Goal: Complete application form: Complete application form

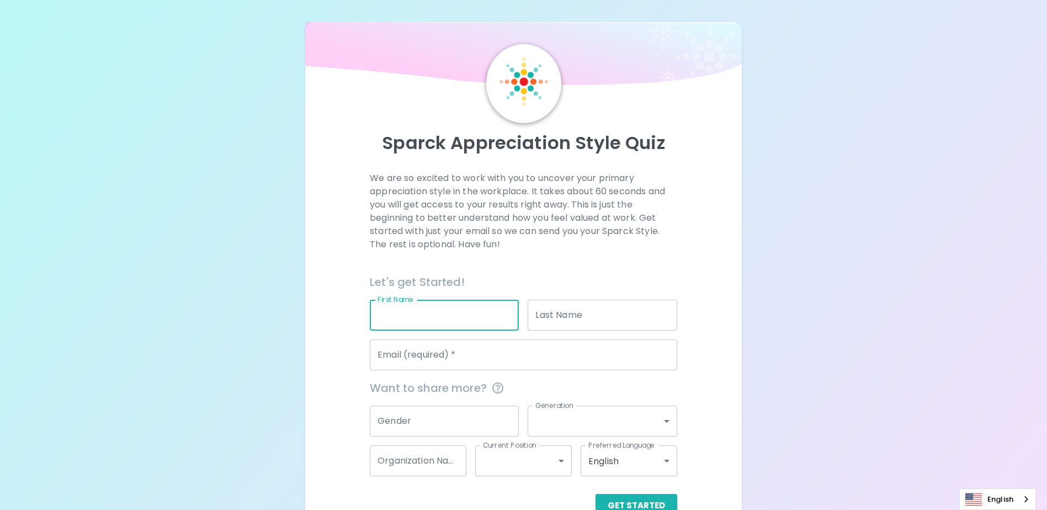
click at [447, 318] on input "First Name" at bounding box center [444, 315] width 149 height 31
type input "Krittiya"
type input "Wonglane"
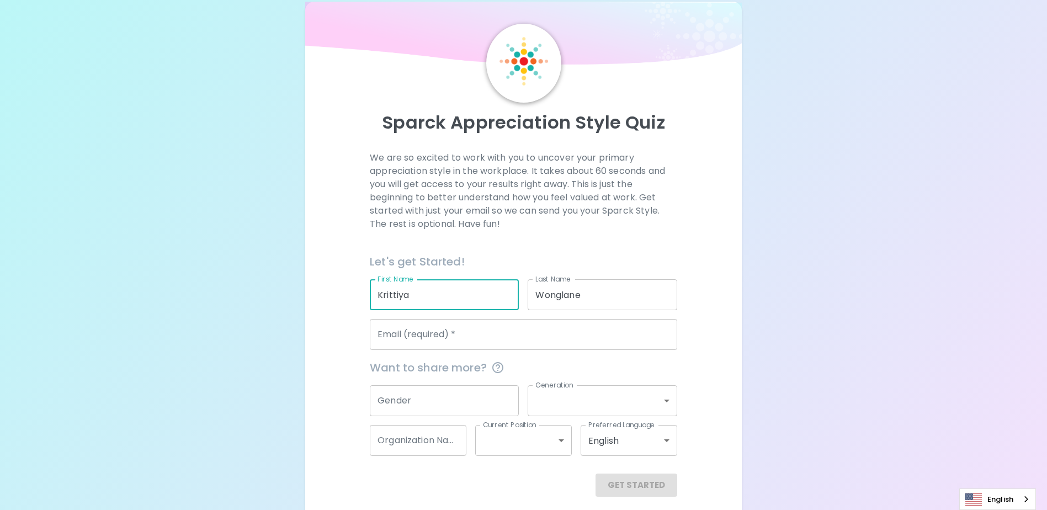
scroll to position [29, 0]
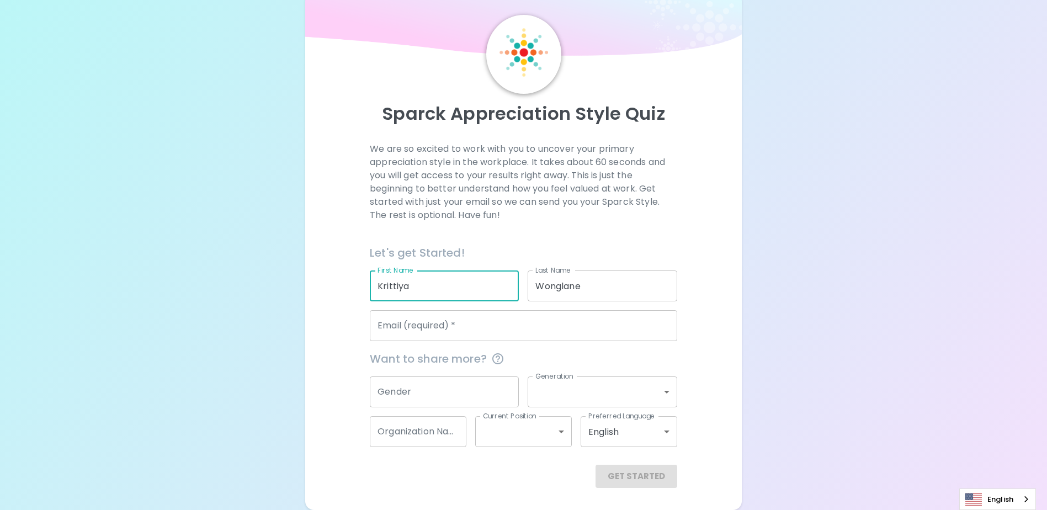
click at [438, 332] on input "Email (required)   *" at bounding box center [523, 325] width 307 height 31
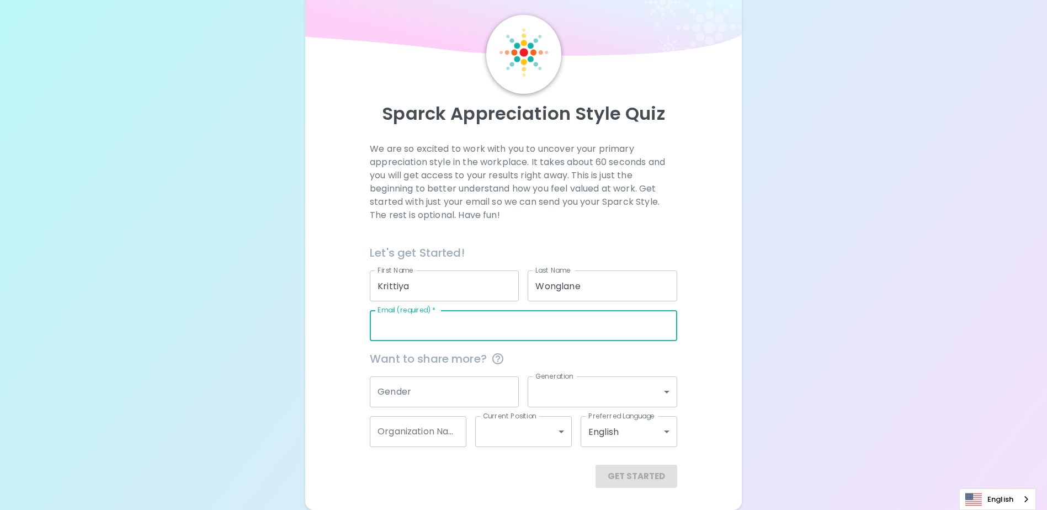
type input "[EMAIL_ADDRESS][DOMAIN_NAME]"
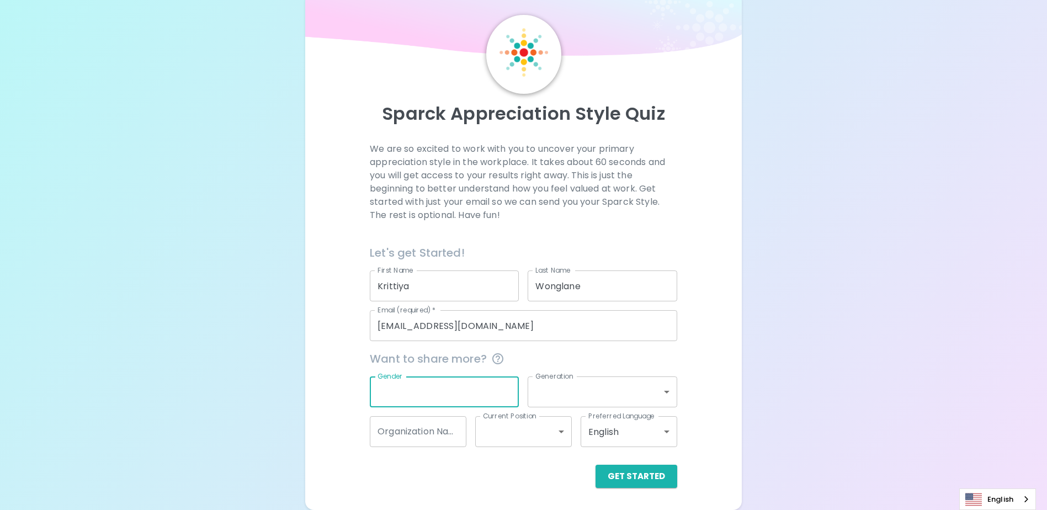
click at [436, 397] on input "Gender" at bounding box center [444, 391] width 149 height 31
click at [436, 394] on input "Gender" at bounding box center [444, 391] width 149 height 31
click at [707, 365] on div "We are so excited to work with you to uncover your primary appreciation style i…" at bounding box center [523, 315] width 410 height 346
click at [639, 392] on body "Sparck Appreciation Style Quiz We are so excited to work with you to uncover yo…" at bounding box center [523, 240] width 1047 height 539
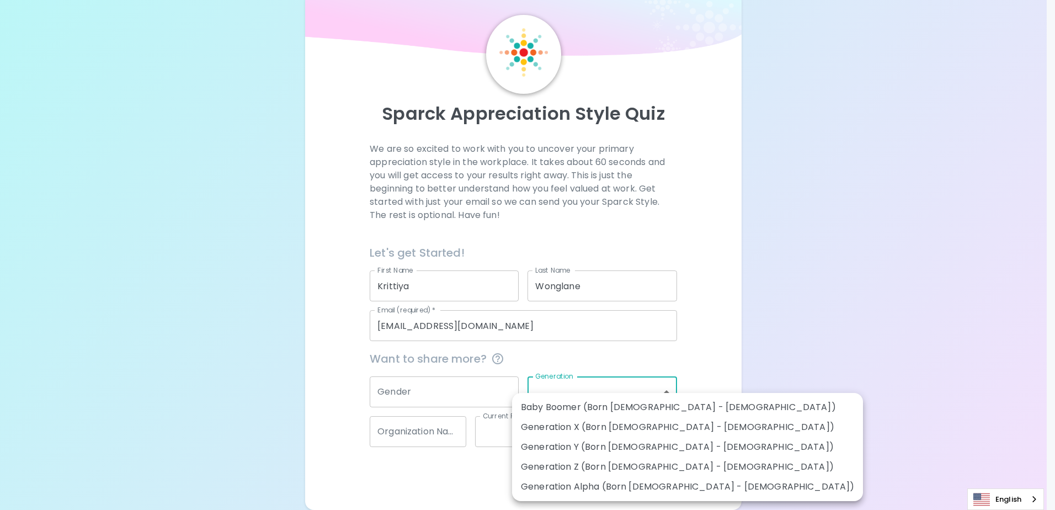
click at [710, 346] on div at bounding box center [527, 255] width 1055 height 510
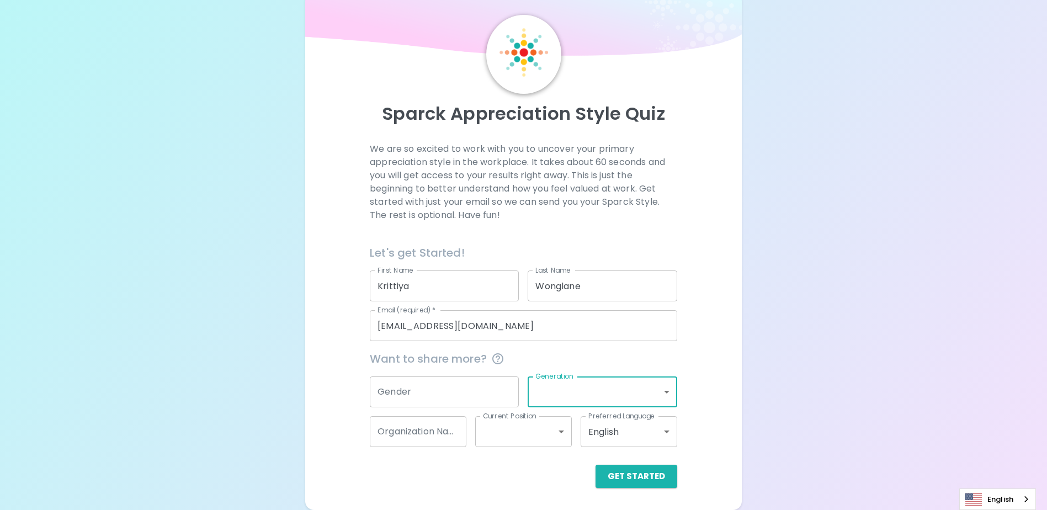
click at [697, 344] on div "We are so excited to work with you to uncover your primary appreciation style i…" at bounding box center [523, 315] width 410 height 346
click at [449, 432] on input "Organization Name" at bounding box center [418, 431] width 97 height 31
click at [713, 388] on div "We are so excited to work with you to uncover your primary appreciation style i…" at bounding box center [523, 315] width 410 height 346
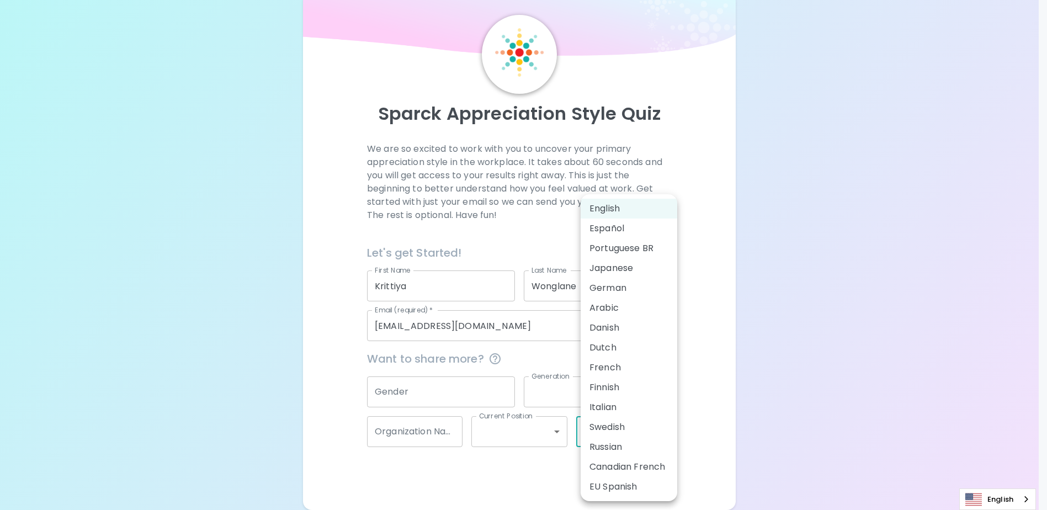
click at [628, 435] on body "Sparck Appreciation Style Quiz We are so excited to work with you to uncover yo…" at bounding box center [523, 240] width 1047 height 539
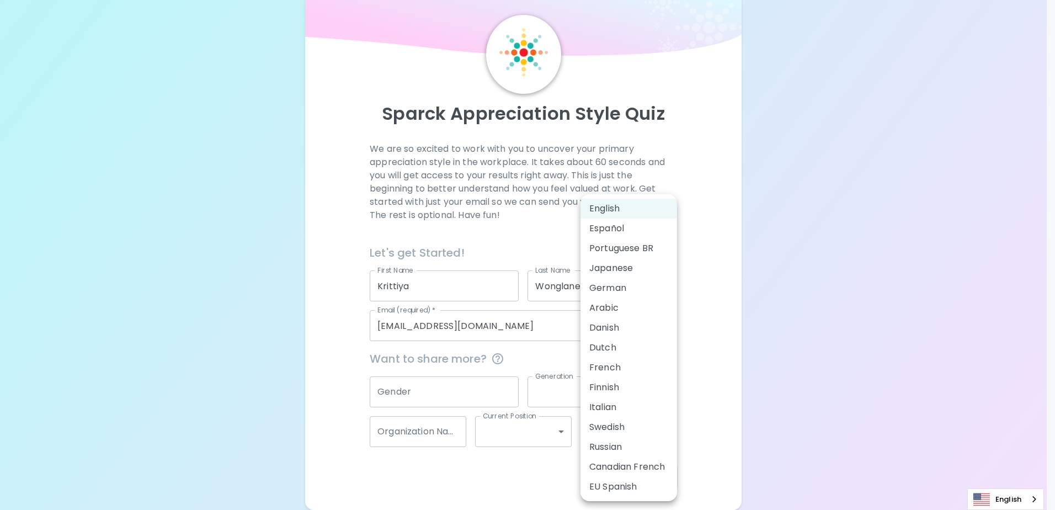
click at [703, 342] on div at bounding box center [527, 255] width 1055 height 510
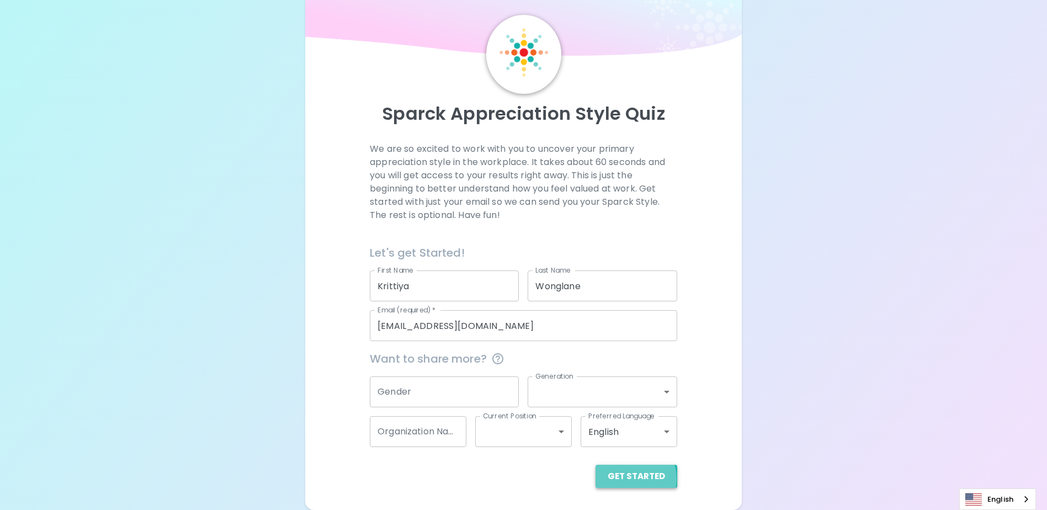
click at [626, 479] on button "Get Started" at bounding box center [637, 476] width 82 height 23
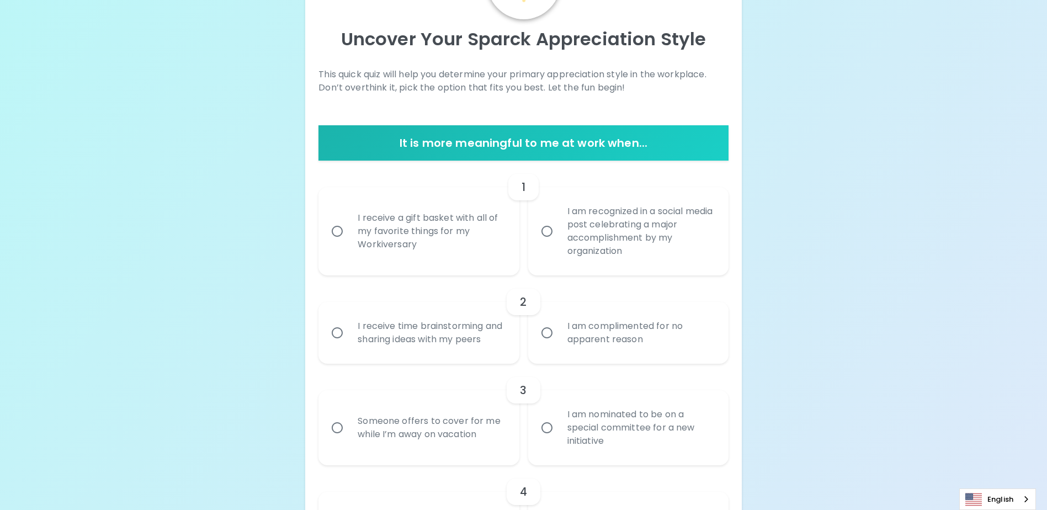
scroll to position [0, 0]
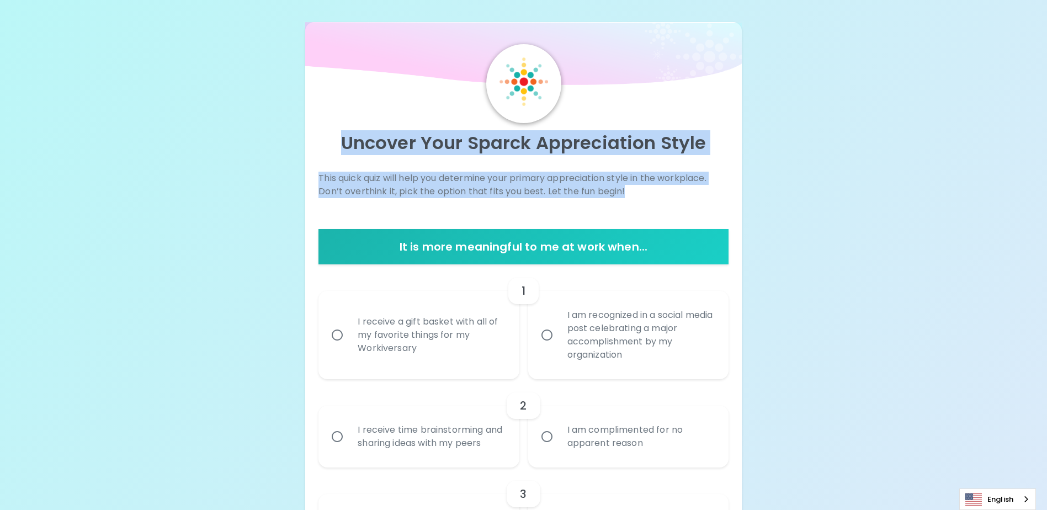
drag, startPoint x: 344, startPoint y: 140, endPoint x: 629, endPoint y: 195, distance: 290.8
drag, startPoint x: 629, startPoint y: 195, endPoint x: 550, endPoint y: 137, distance: 97.9
drag, startPoint x: 550, startPoint y: 137, endPoint x: 645, endPoint y: 83, distance: 109.3
click at [645, 83] on img at bounding box center [523, 56] width 436 height 68
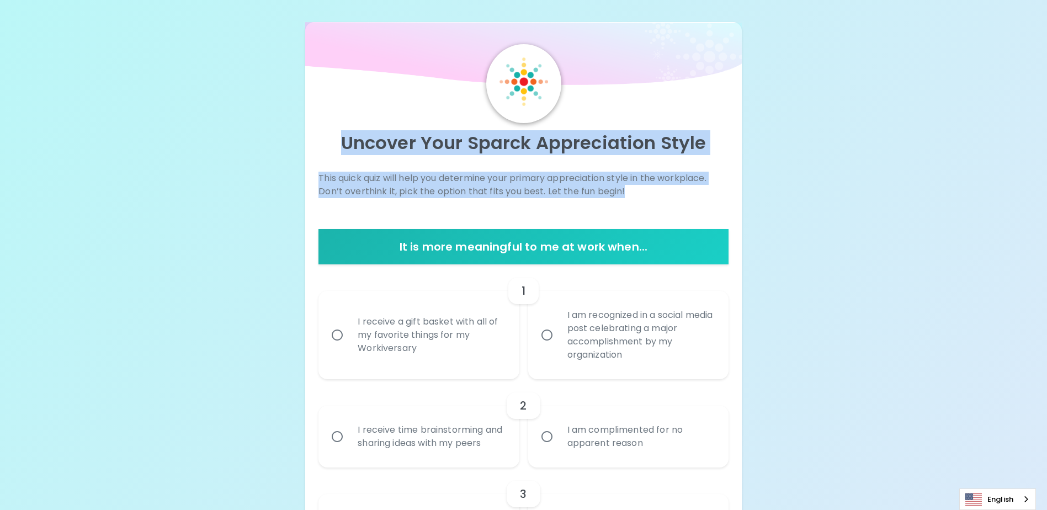
click at [672, 205] on div "This quick quiz will help you determine your primary appreciation style in the …" at bounding box center [523, 196] width 410 height 49
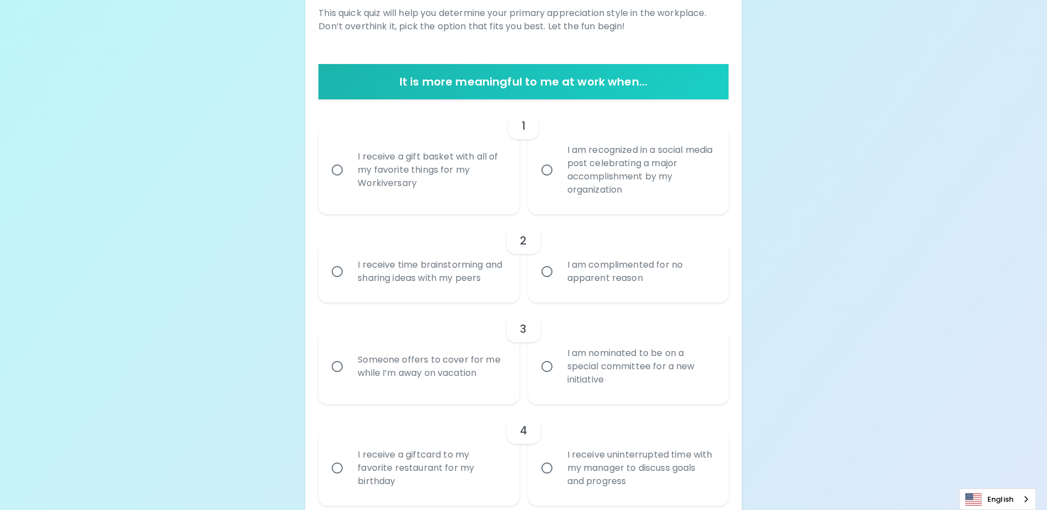
scroll to position [166, 0]
drag, startPoint x: 543, startPoint y: 169, endPoint x: 543, endPoint y: 186, distance: 16.6
click at [543, 169] on input "I am recognized in a social media post celebrating a major accomplishment by my…" at bounding box center [546, 169] width 23 height 23
radio input "true"
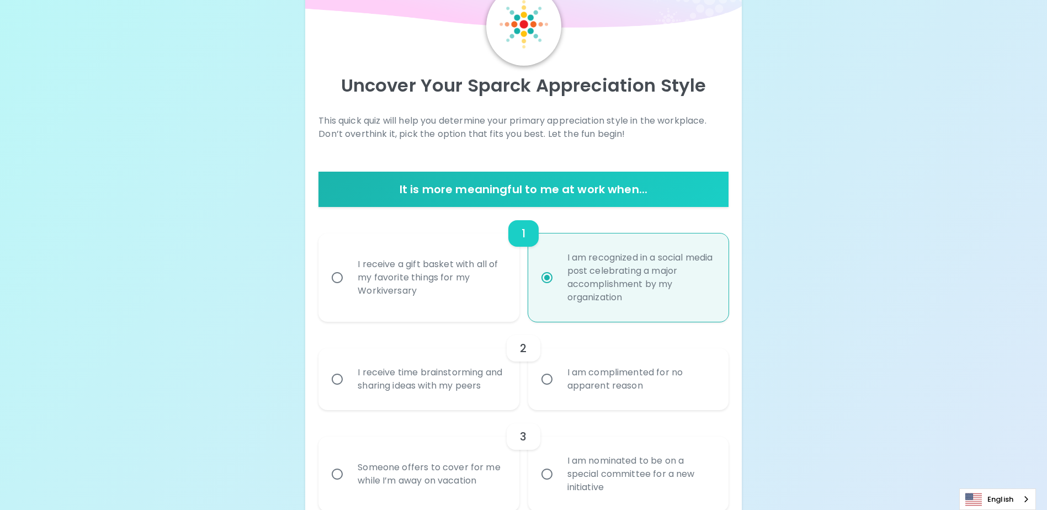
scroll to position [0, 0]
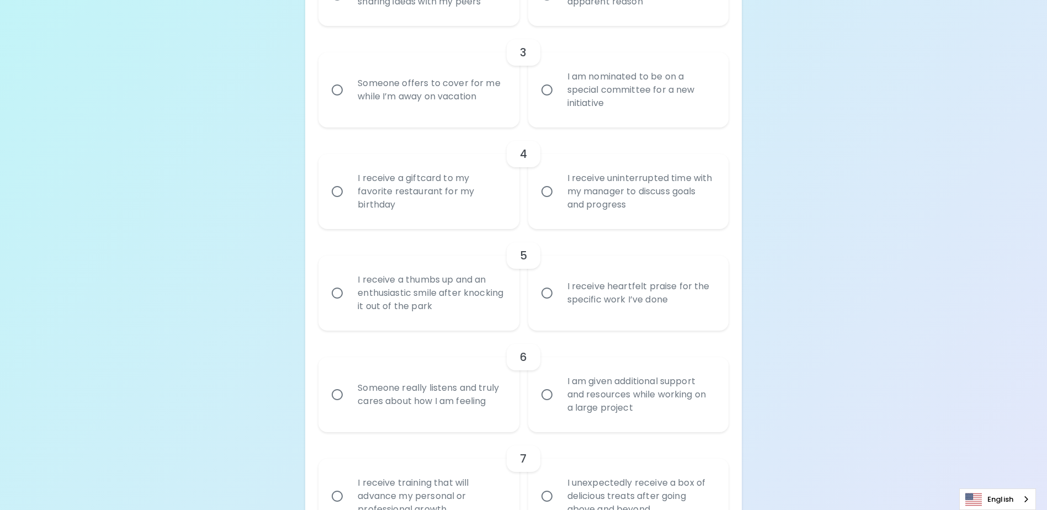
scroll to position [497, 0]
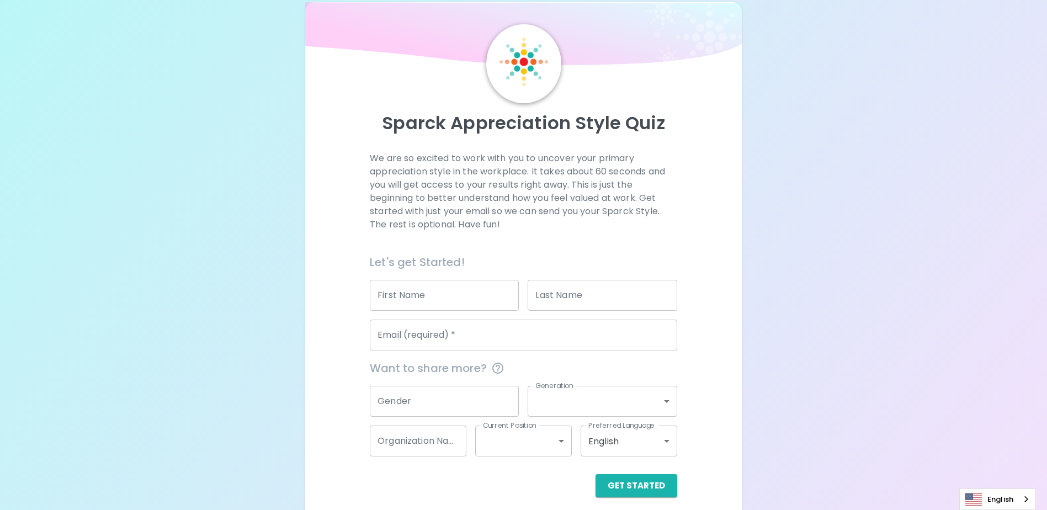
scroll to position [29, 0]
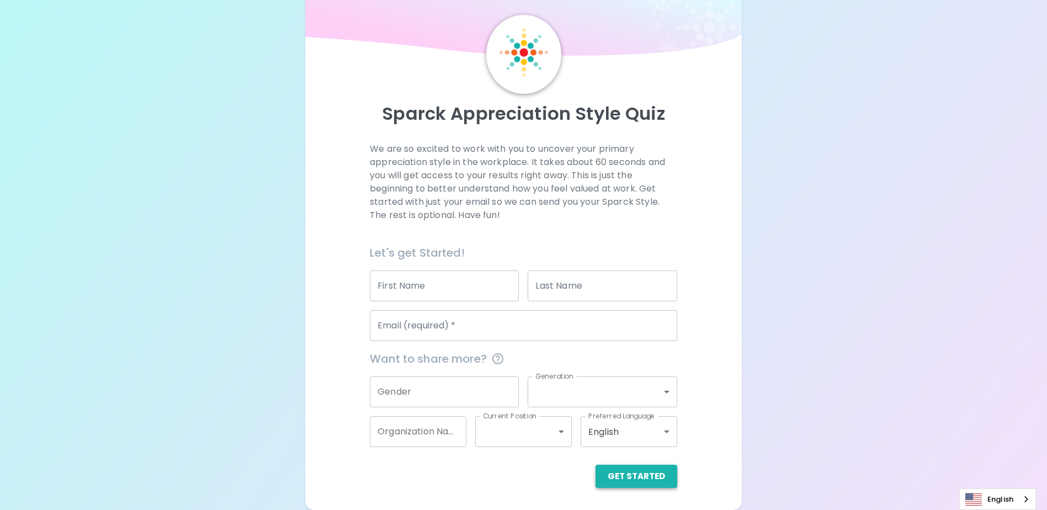
click at [634, 473] on button "Get Started" at bounding box center [637, 476] width 82 height 23
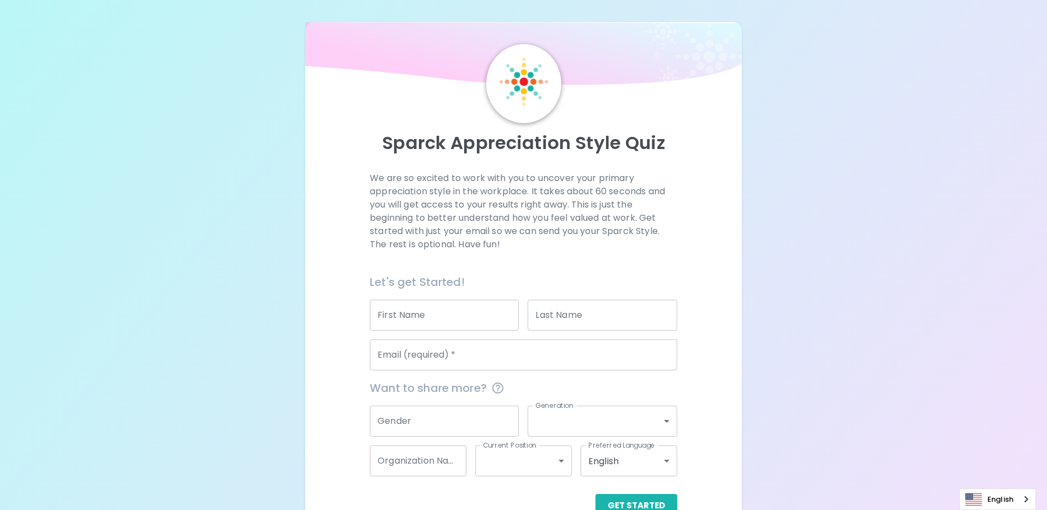
scroll to position [29, 0]
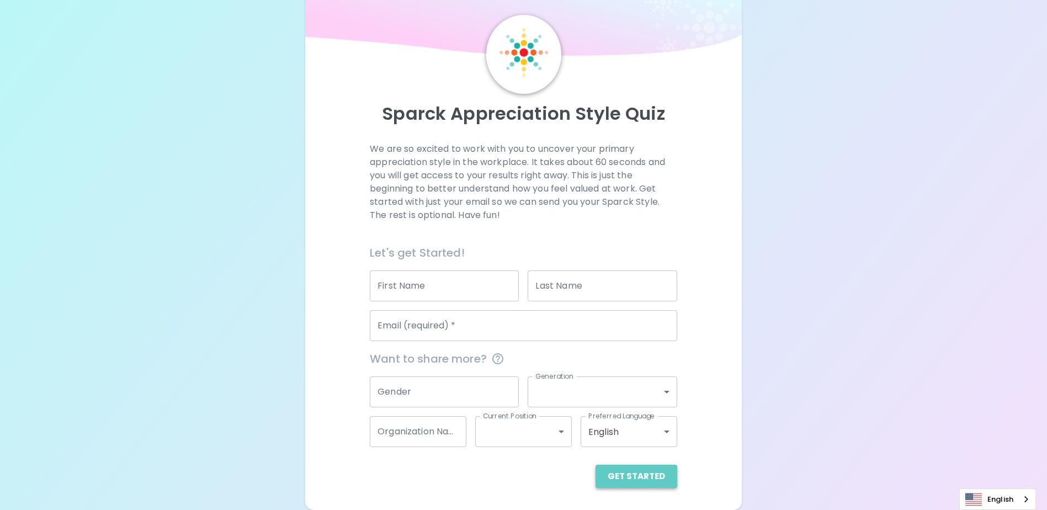
click at [650, 477] on button "Get Started" at bounding box center [637, 476] width 82 height 23
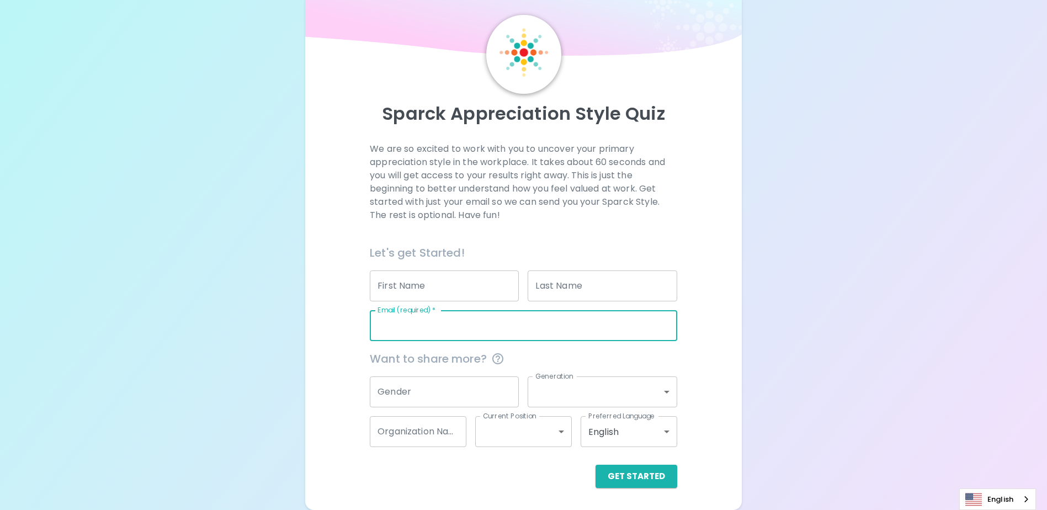
click at [460, 285] on input "First Name" at bounding box center [444, 285] width 149 height 31
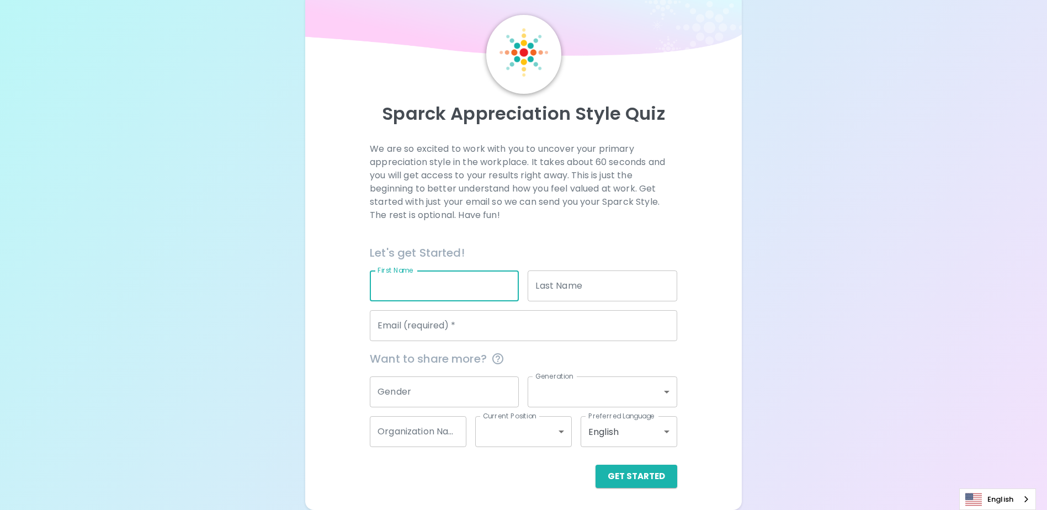
type input "Krittiya"
type input "Wonglane"
type input "[EMAIL_ADDRESS][DOMAIN_NAME]"
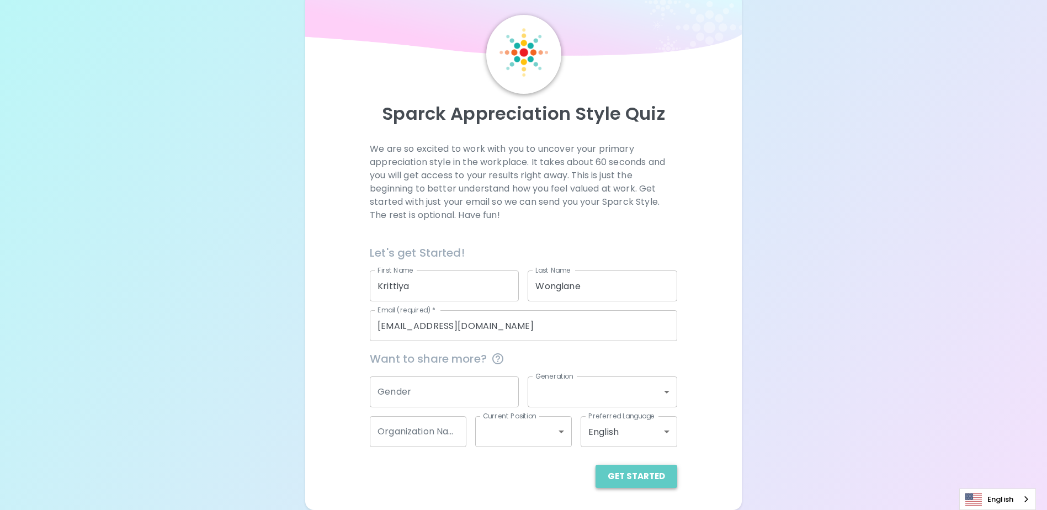
click at [646, 471] on button "Get Started" at bounding box center [637, 476] width 82 height 23
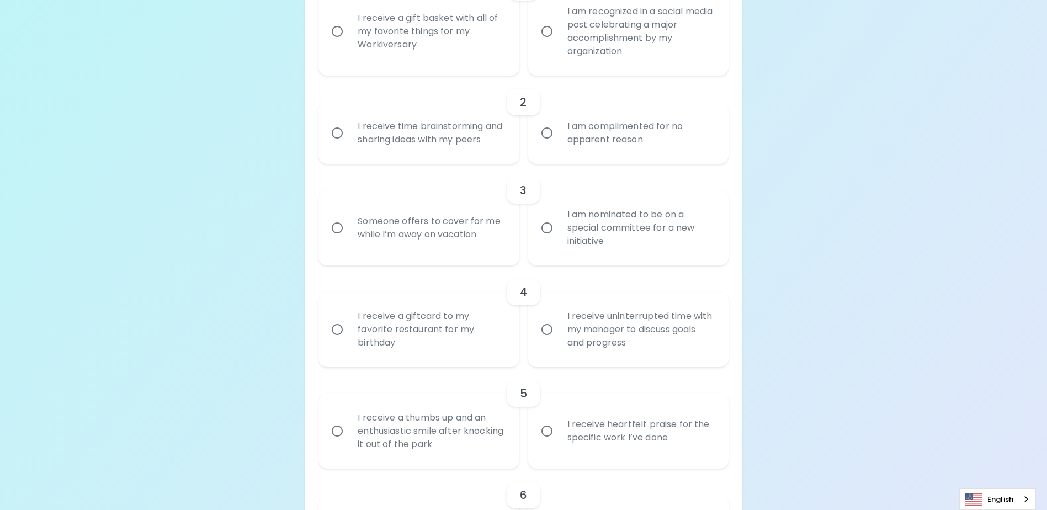
scroll to position [305, 0]
